Goal: Task Accomplishment & Management: Complete application form

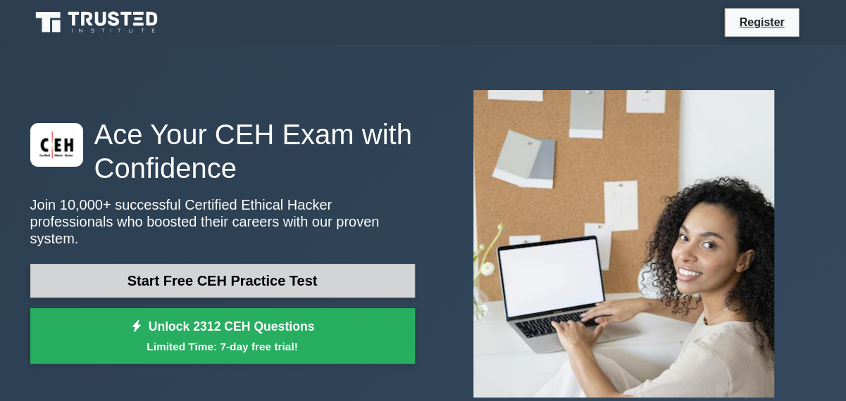
click at [275, 282] on link "Start Free CEH Practice Test" at bounding box center [222, 281] width 385 height 34
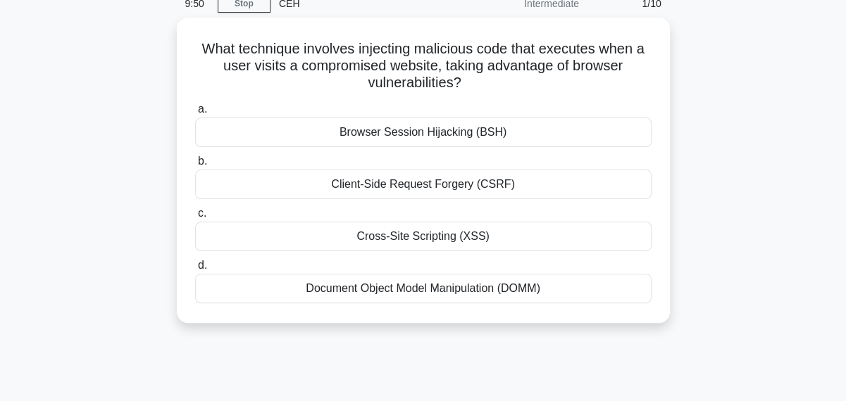
scroll to position [69, 0]
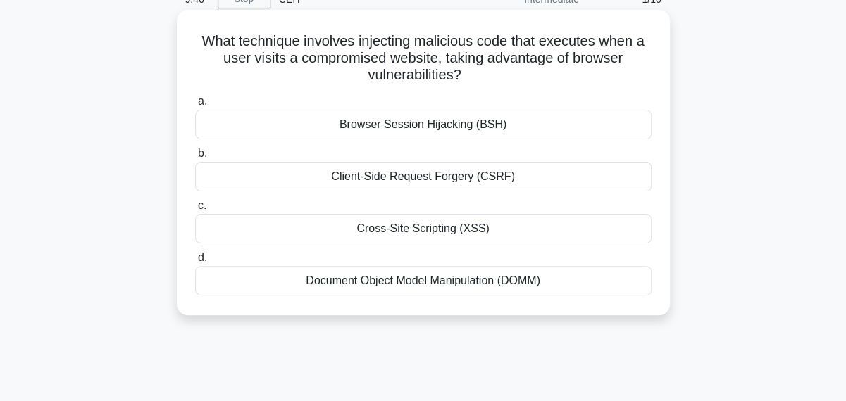
click at [221, 236] on div "Cross-Site Scripting (XSS)" at bounding box center [423, 229] width 456 height 30
click at [195, 211] on input "c. Cross-Site Scripting (XSS)" at bounding box center [195, 205] width 0 height 9
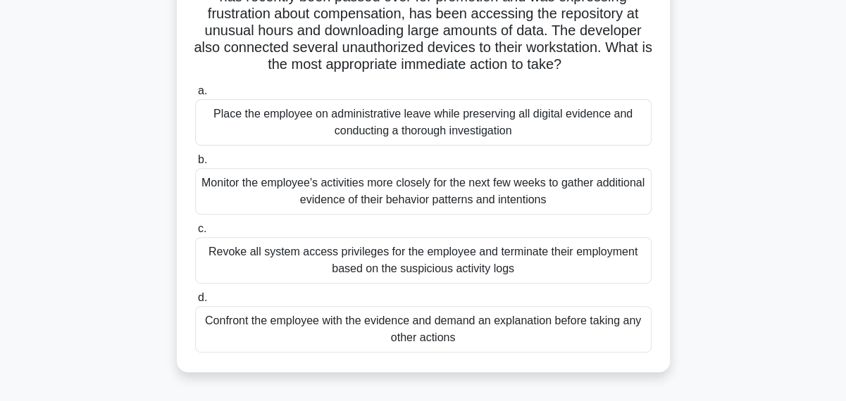
scroll to position [168, 0]
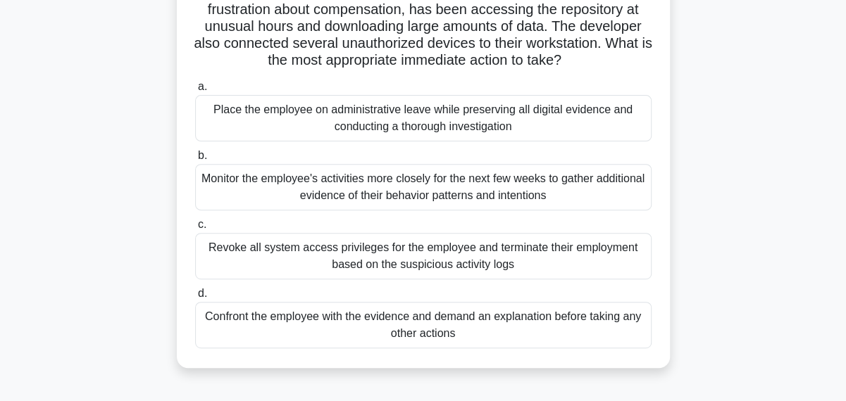
click at [531, 322] on div "Confront the employee with the evidence and demand an explanation before taking…" at bounding box center [423, 325] width 456 height 46
click at [195, 299] on input "d. Confront the employee with the evidence and demand an explanation before tak…" at bounding box center [195, 293] width 0 height 9
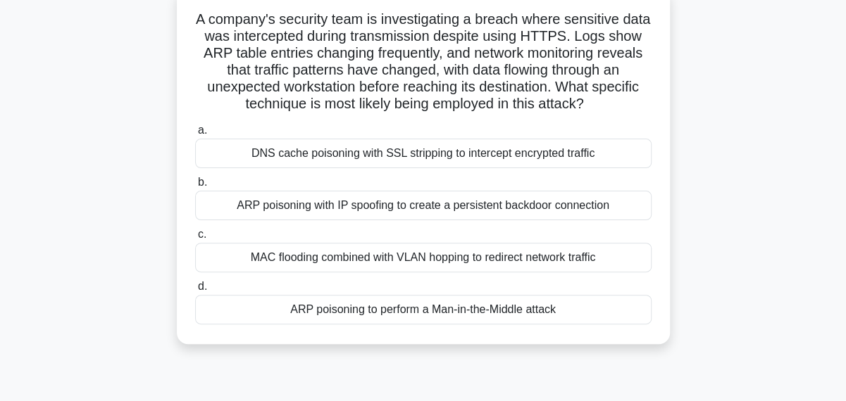
scroll to position [99, 0]
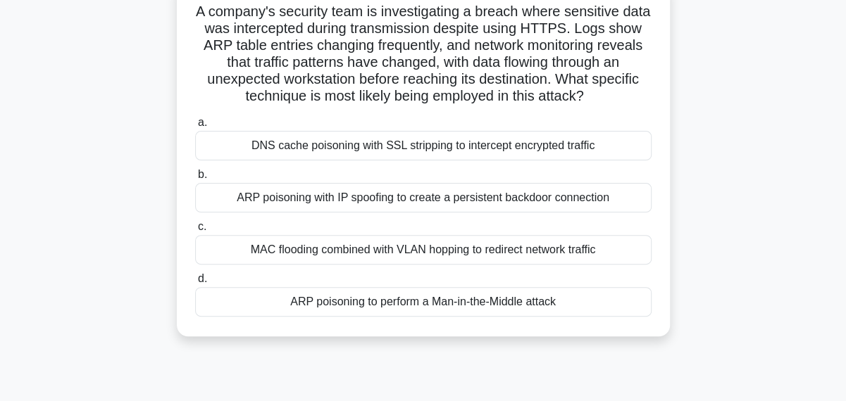
click at [449, 306] on div "ARP poisoning to perform a Man-in-the-Middle attack" at bounding box center [423, 302] width 456 height 30
click at [195, 284] on input "d. ARP poisoning to perform a Man-in-the-Middle attack" at bounding box center [195, 279] width 0 height 9
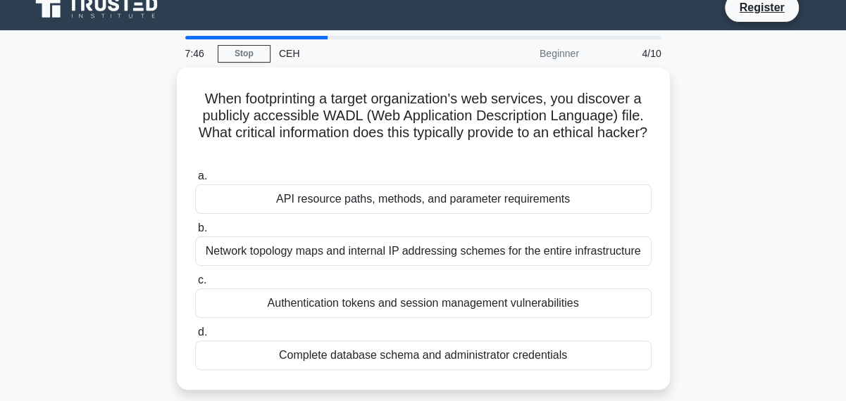
scroll to position [0, 0]
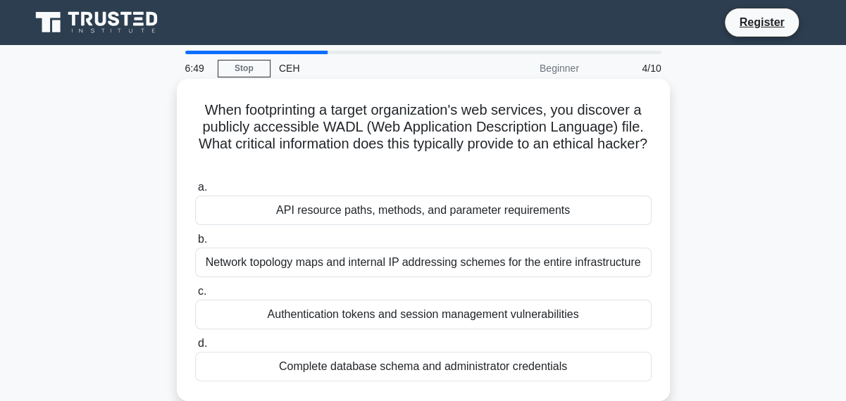
click at [434, 320] on div "Authentication tokens and session management vulnerabilities" at bounding box center [423, 315] width 456 height 30
click at [195, 297] on input "c. Authentication tokens and session management vulnerabilities" at bounding box center [195, 291] width 0 height 9
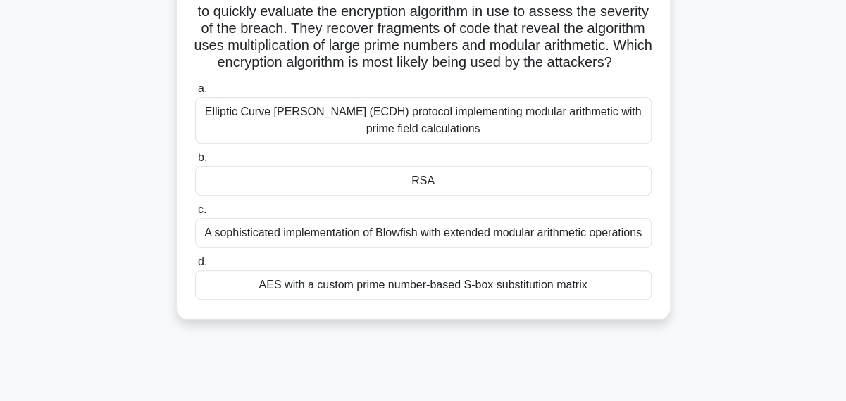
scroll to position [204, 0]
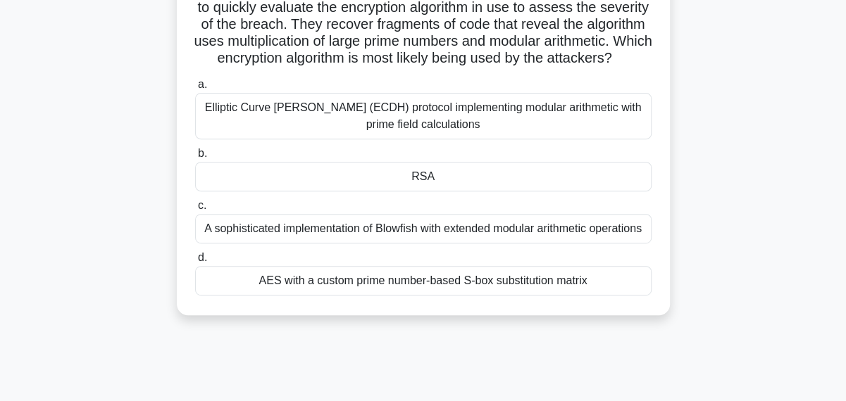
click at [480, 294] on div "AES with a custom prime number-based S-box substitution matrix" at bounding box center [423, 281] width 456 height 30
click at [195, 263] on input "d. AES with a custom prime number-based S-box substitution matrix" at bounding box center [195, 258] width 0 height 9
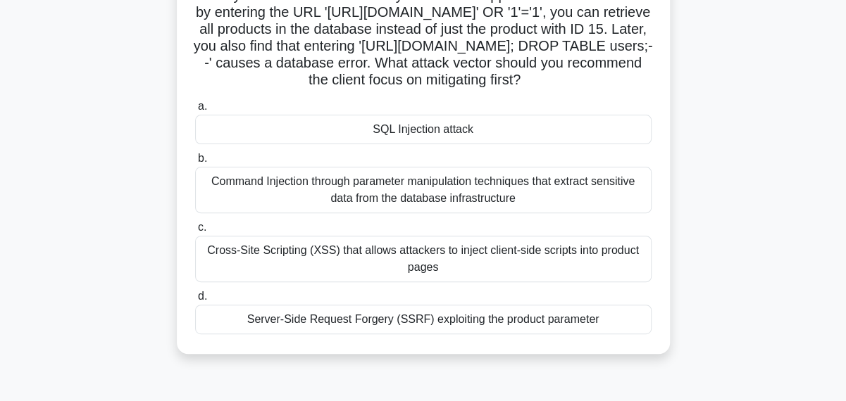
scroll to position [138, 0]
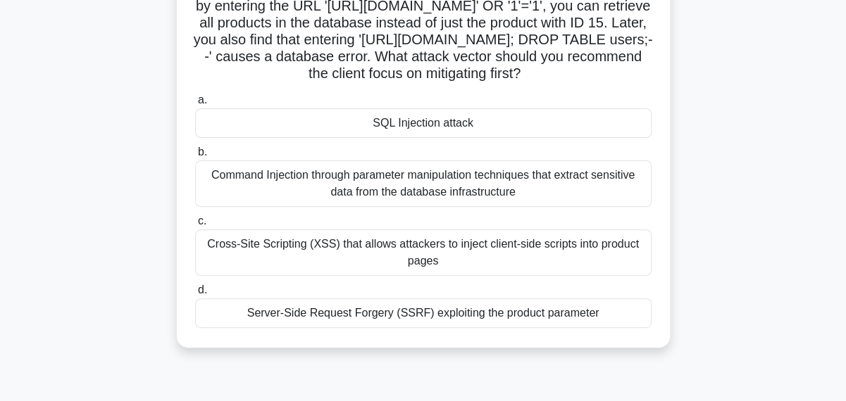
click at [418, 138] on div "SQL Injection attack" at bounding box center [423, 123] width 456 height 30
click at [195, 105] on input "a. SQL Injection attack" at bounding box center [195, 100] width 0 height 9
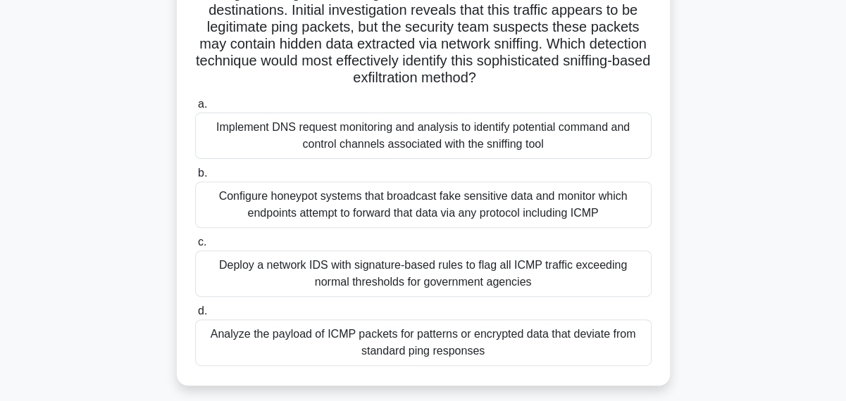
scroll to position [144, 0]
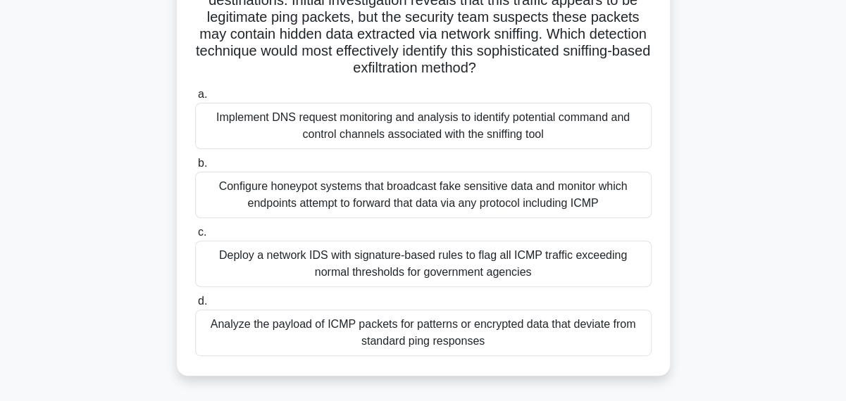
click at [449, 261] on div "Deploy a network IDS with signature-based rules to flag all ICMP traffic exceed…" at bounding box center [423, 264] width 456 height 46
click at [195, 237] on input "c. Deploy a network IDS with signature-based rules to flag all ICMP traffic exc…" at bounding box center [195, 232] width 0 height 9
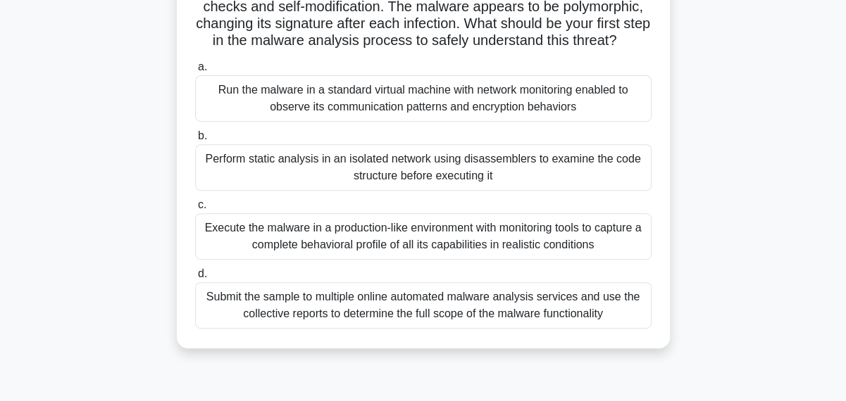
scroll to position [226, 0]
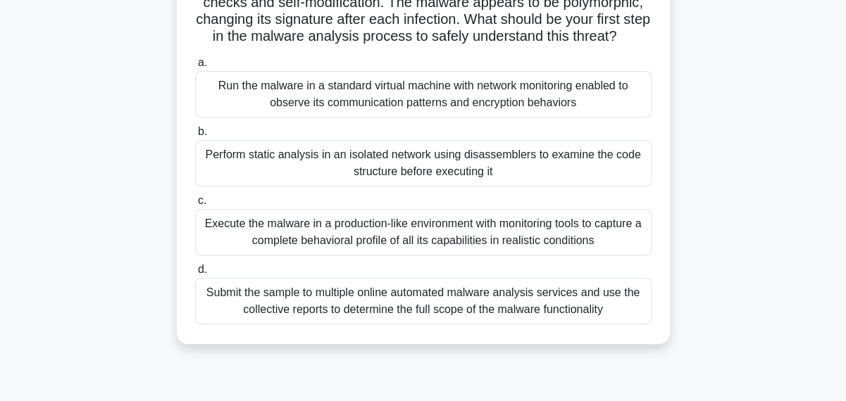
click at [485, 106] on div "Run the malware in a standard virtual machine with network monitoring enabled t…" at bounding box center [423, 94] width 456 height 46
click at [195, 68] on input "a. Run the malware in a standard virtual machine with network monitoring enable…" at bounding box center [195, 62] width 0 height 9
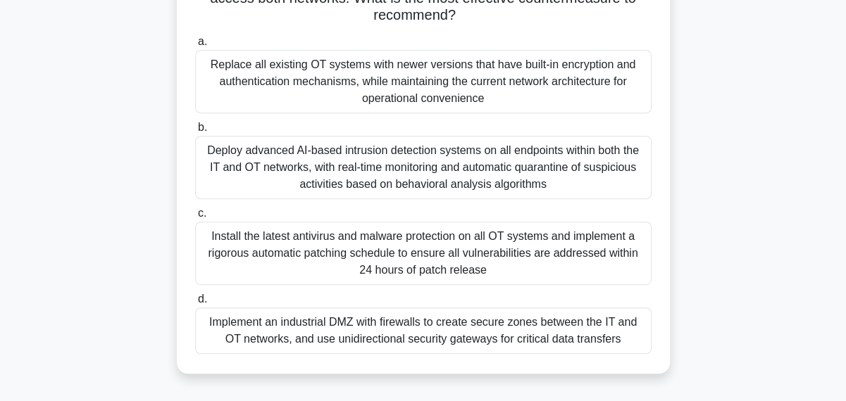
scroll to position [235, 0]
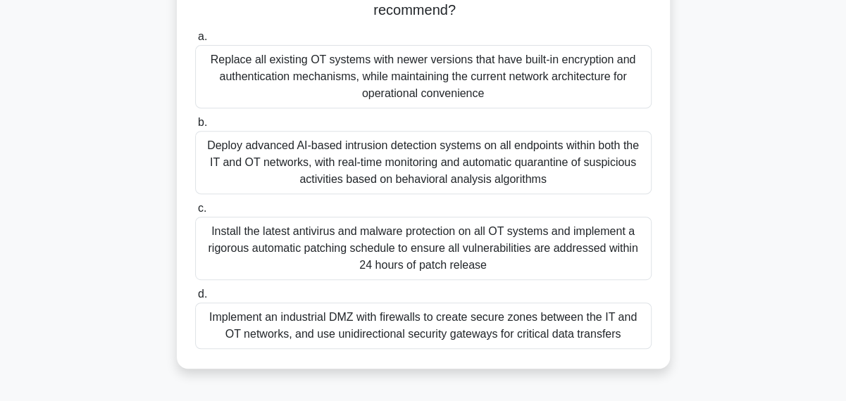
click at [482, 147] on div "Deploy advanced AI-based intrusion detection systems on all endpoints within bo…" at bounding box center [423, 162] width 456 height 63
click at [195, 127] on input "b. Deploy advanced AI-based intrusion detection systems on all endpoints within…" at bounding box center [195, 122] width 0 height 9
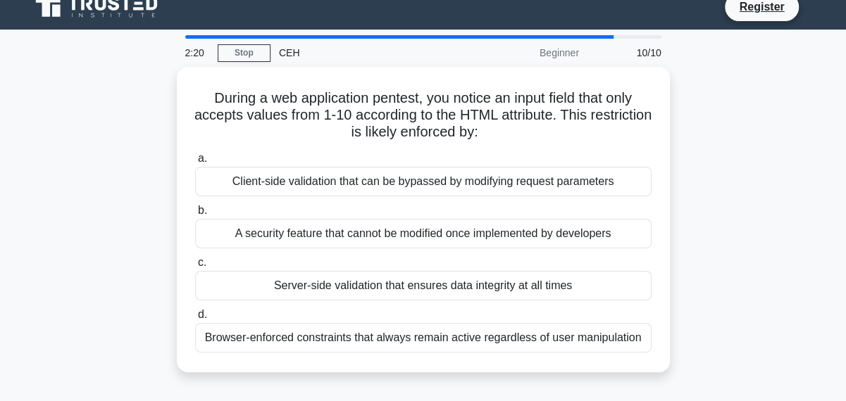
scroll to position [0, 0]
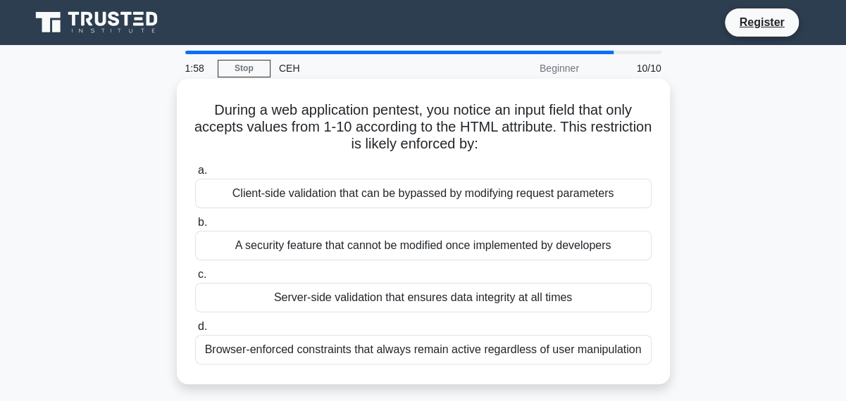
click at [428, 206] on div "Client-side validation that can be bypassed by modifying request parameters" at bounding box center [423, 194] width 456 height 30
click at [195, 175] on input "a. Client-side validation that can be bypassed by modifying request parameters" at bounding box center [195, 170] width 0 height 9
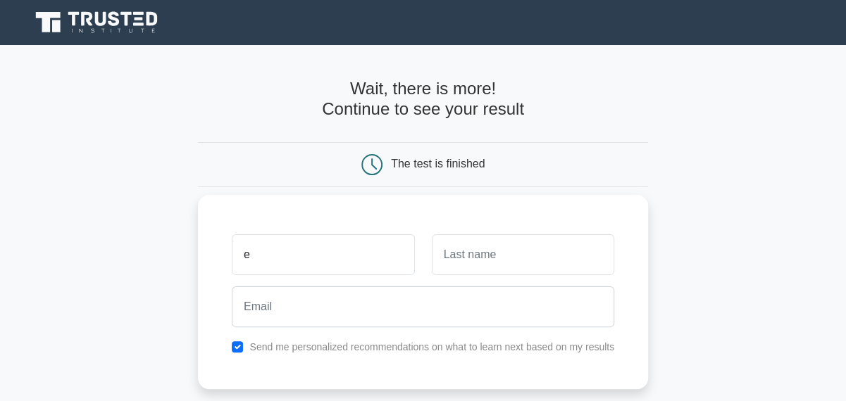
type input "ebube"
click at [473, 258] on input "text" at bounding box center [523, 255] width 182 height 41
type input "allen"
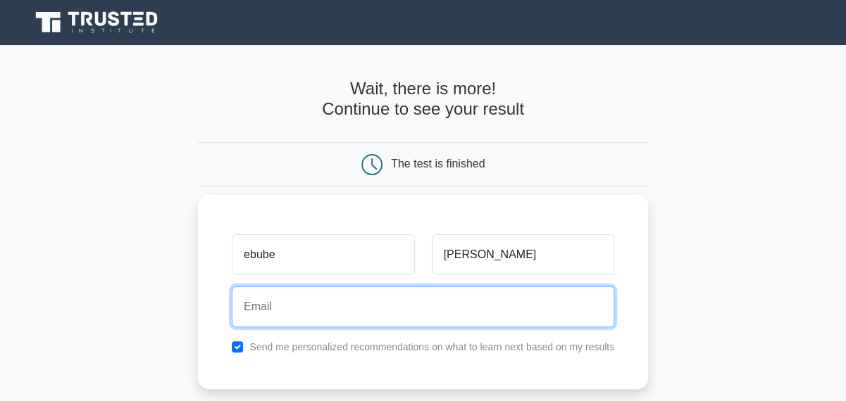
click at [385, 316] on input "email" at bounding box center [423, 307] width 382 height 41
type input "ebubenwachukwu1982@yahoo.com"
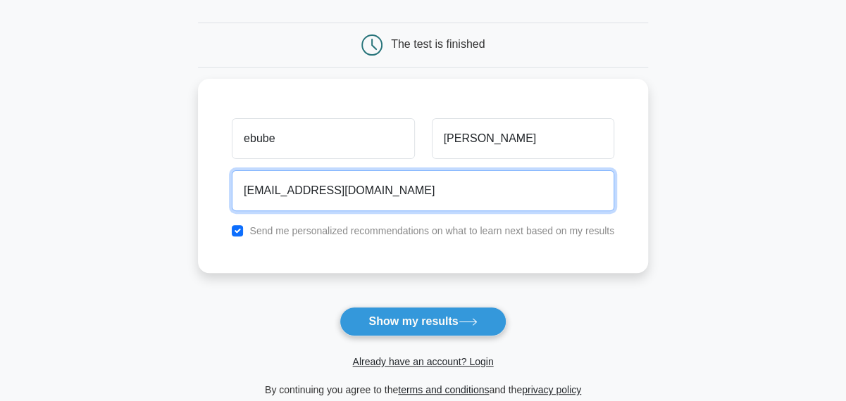
scroll to position [130, 0]
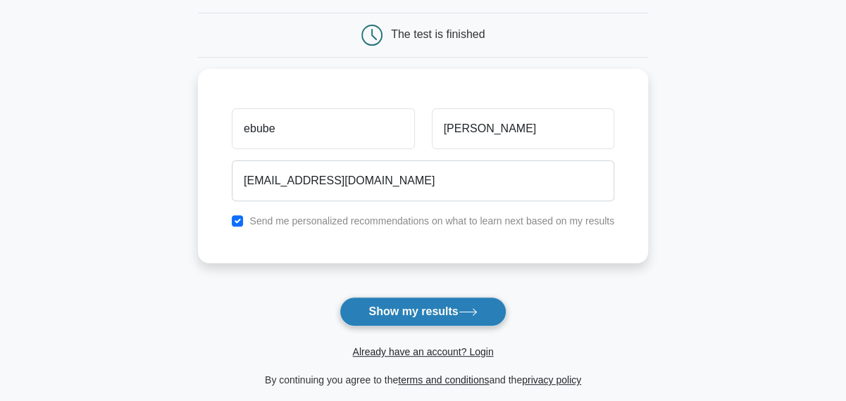
click at [423, 301] on button "Show my results" at bounding box center [422, 312] width 166 height 30
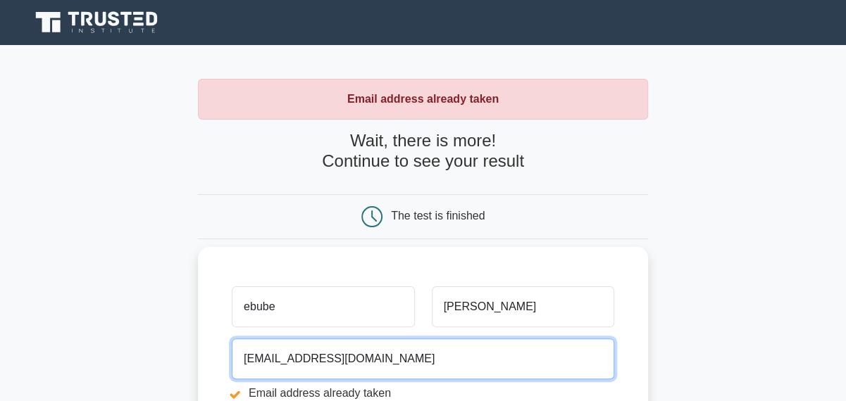
click at [439, 368] on input "ebubenwachukwu1982@yahoo.com" at bounding box center [423, 359] width 382 height 41
type input "e"
click at [439, 368] on input "email" at bounding box center [423, 359] width 382 height 41
type input "kingsleyallen7070@yahoo.com"
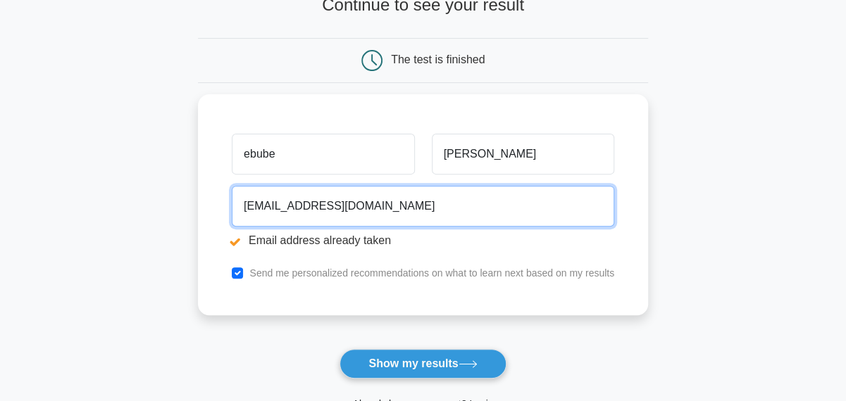
scroll to position [157, 0]
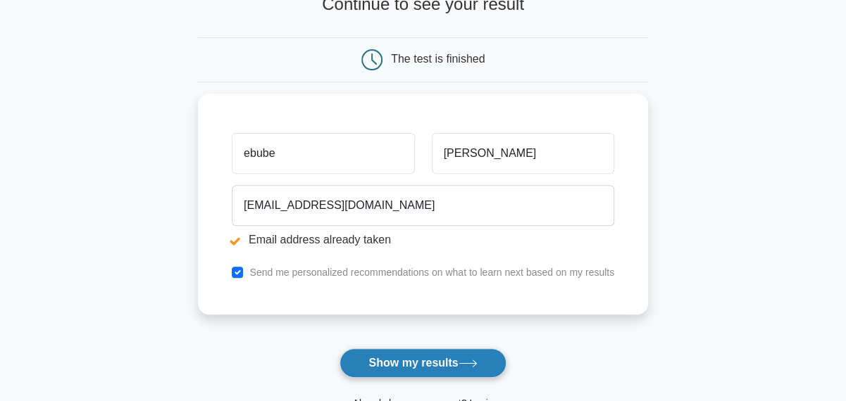
click at [411, 356] on button "Show my results" at bounding box center [422, 364] width 166 height 30
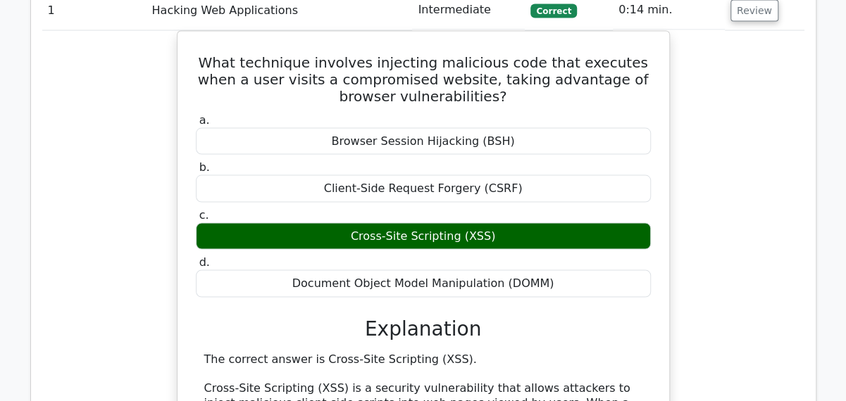
scroll to position [902, 0]
